Goal: Transaction & Acquisition: Purchase product/service

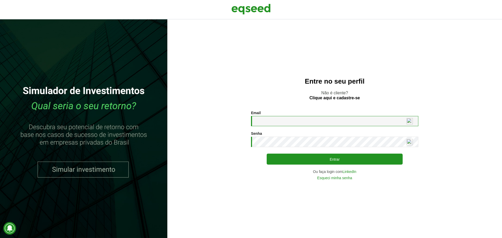
click at [346, 124] on input "Email *" at bounding box center [334, 121] width 167 height 10
paste input "**********"
type input "**********"
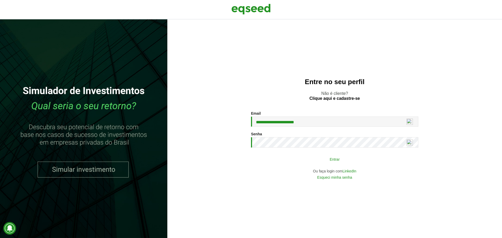
click at [319, 157] on button "Entrar" at bounding box center [335, 159] width 136 height 10
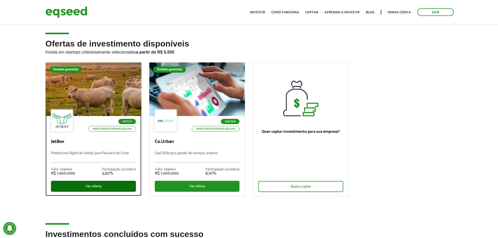
click at [104, 182] on div "Ver oferta" at bounding box center [93, 186] width 85 height 11
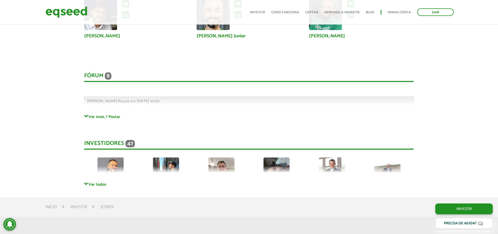
scroll to position [1397, 0]
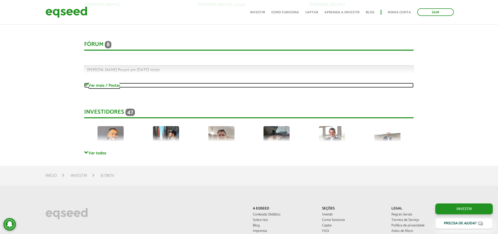
click at [102, 86] on link "Ver mais / Postar" at bounding box center [249, 85] width 330 height 5
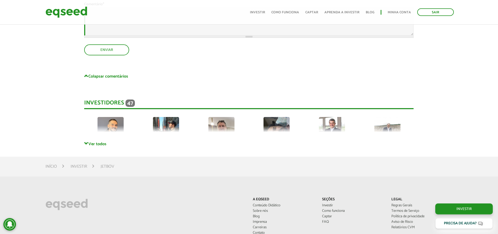
scroll to position [2417, 0]
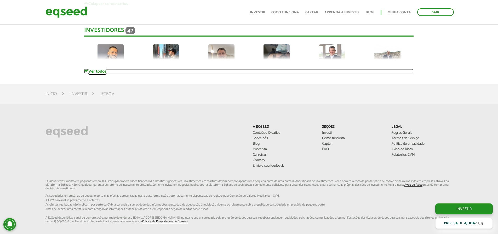
click at [103, 72] on link "Ver todos" at bounding box center [249, 71] width 330 height 5
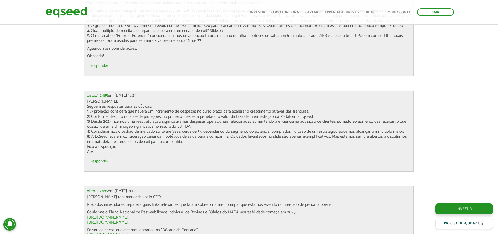
scroll to position [2129, 0]
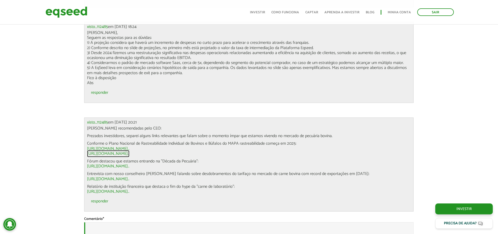
drag, startPoint x: 137, startPoint y: 152, endPoint x: 148, endPoint y: 153, distance: 11.6
click at [130, 153] on link "https://www.gov.br/agricultura/pt-br/assuntos/sanidade-animal-e-vegetal/..." at bounding box center [108, 154] width 42 height 4
click at [130, 192] on link "https://agfeed.com.br/agtech/feijao-com-arroz-no-prato-sem-bife-de-labor..." at bounding box center [108, 192] width 42 height 4
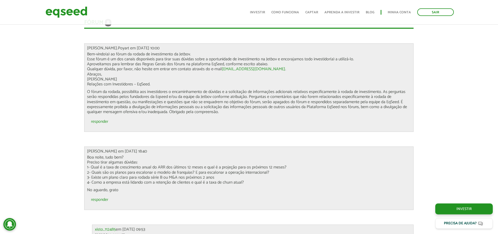
scroll to position [1550, 0]
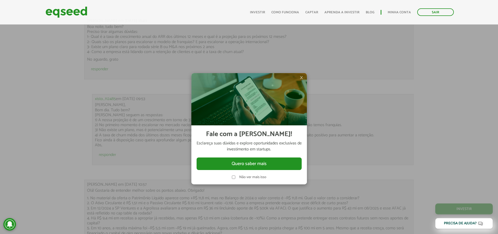
click at [301, 78] on span "×" at bounding box center [301, 78] width 3 height 6
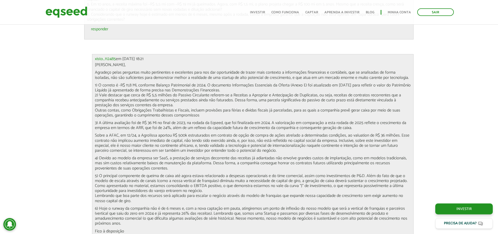
scroll to position [1785, 0]
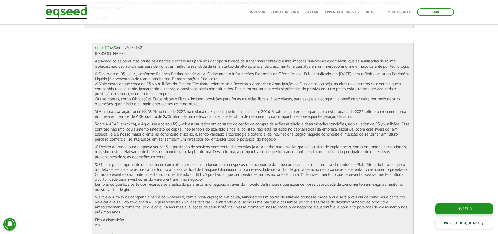
click at [62, 9] on img at bounding box center [67, 12] width 42 height 14
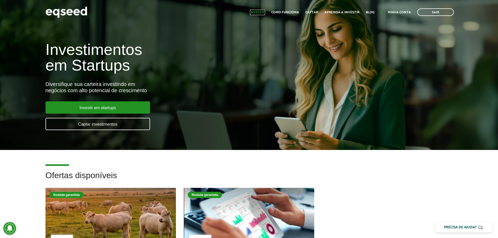
click at [265, 11] on link "Investir" at bounding box center [257, 12] width 15 height 3
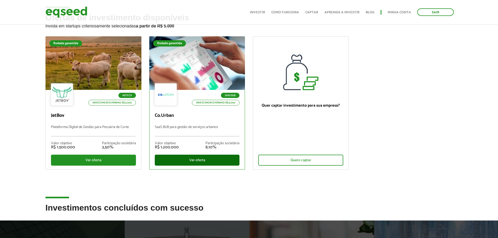
scroll to position [26, 0]
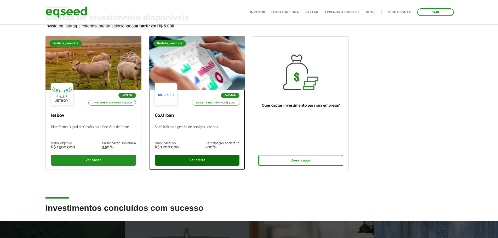
click at [196, 159] on div "Ver oferta" at bounding box center [197, 160] width 85 height 11
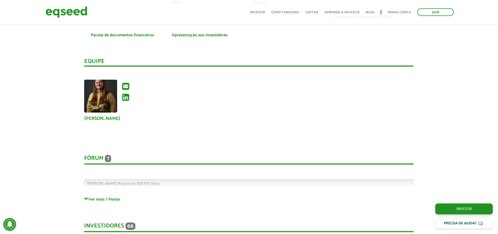
scroll to position [1177, 0]
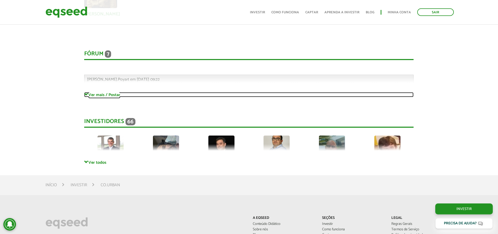
click at [110, 94] on link "Ver mais / Postar" at bounding box center [249, 94] width 330 height 5
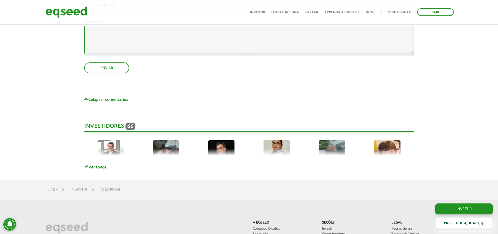
scroll to position [1753, 0]
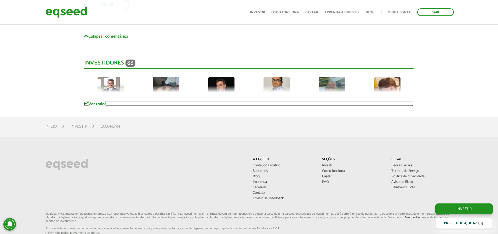
click at [91, 103] on link "Ver todos" at bounding box center [249, 104] width 330 height 5
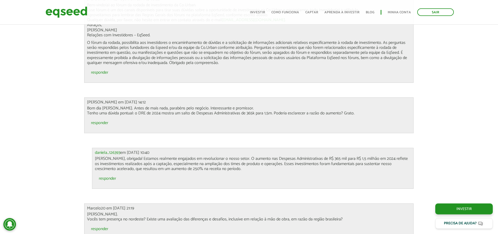
scroll to position [1334, 0]
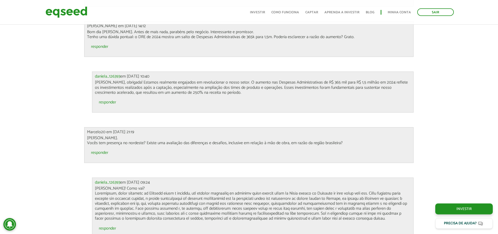
drag, startPoint x: 372, startPoint y: 157, endPoint x: 375, endPoint y: 190, distance: 33.2
click at [372, 157] on ul "responder" at bounding box center [249, 154] width 324 height 12
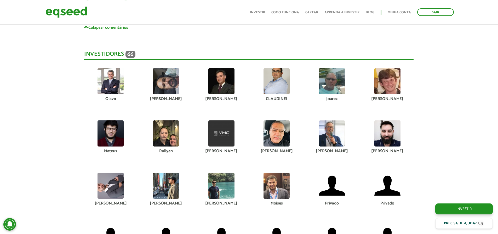
scroll to position [1779, 0]
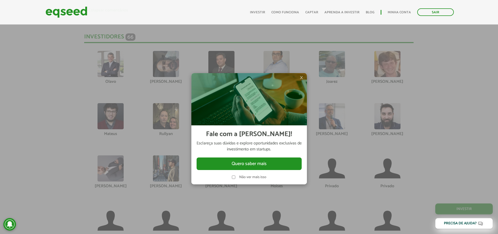
click at [303, 76] on span "×" at bounding box center [301, 78] width 3 height 6
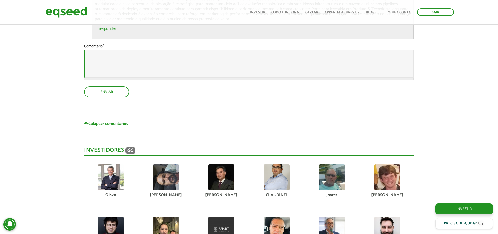
scroll to position [1727, 0]
